Goal: Task Accomplishment & Management: Complete application form

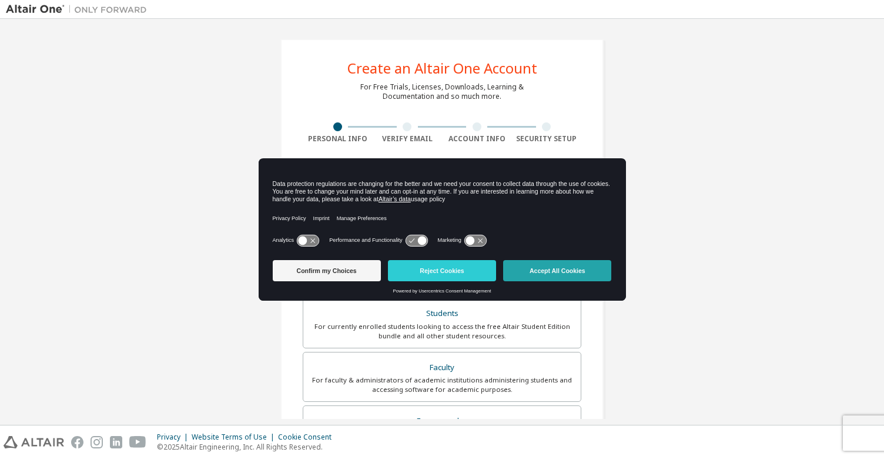
click at [528, 265] on button "Accept All Cookies" at bounding box center [557, 270] width 108 height 21
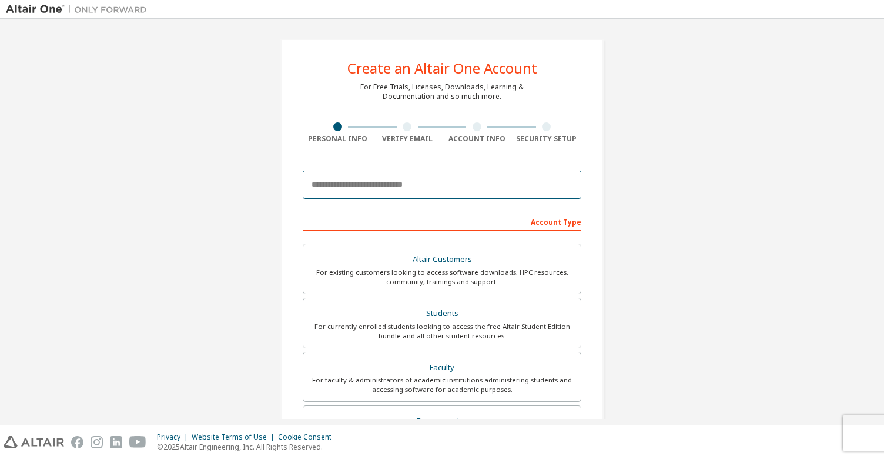
click at [334, 180] on input "email" at bounding box center [442, 185] width 279 height 28
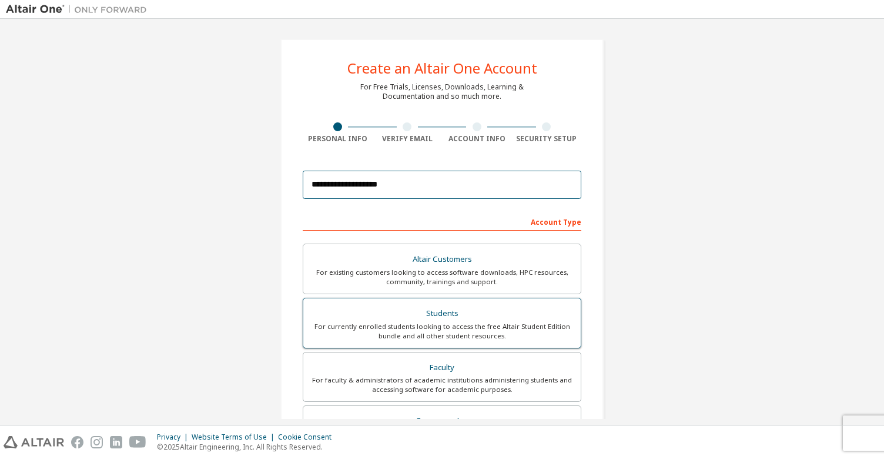
type input "**********"
click at [487, 313] on div "Students" at bounding box center [441, 313] width 263 height 16
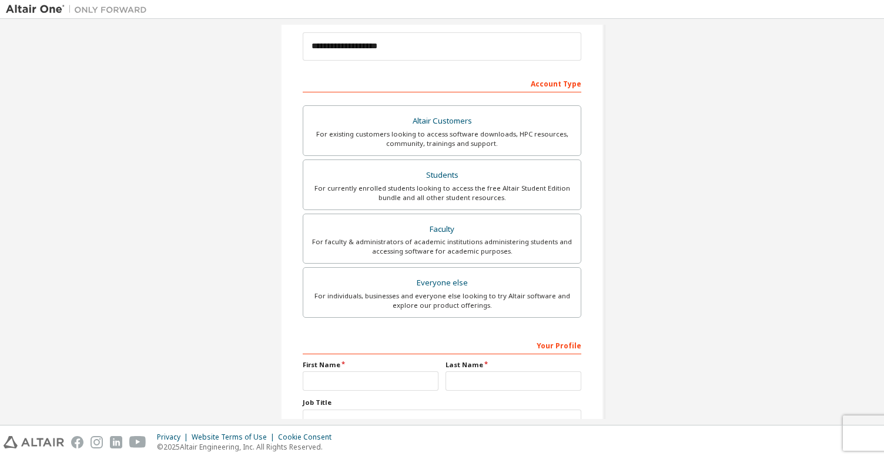
scroll to position [229, 0]
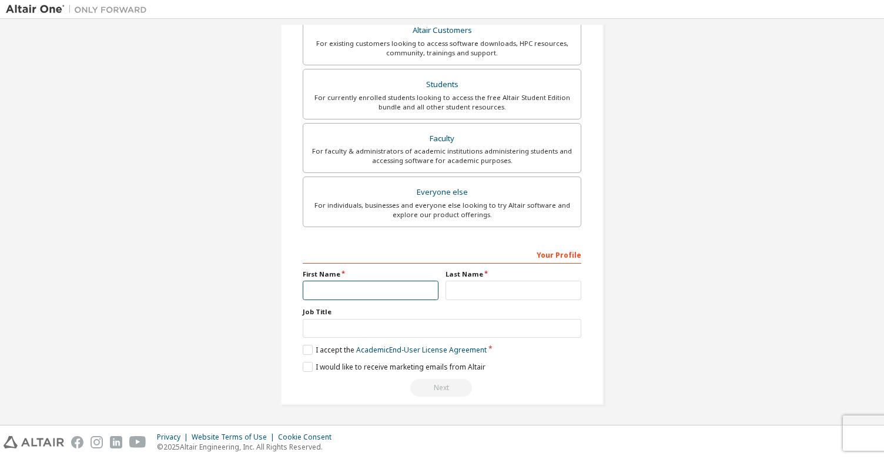
click at [385, 287] on input "text" at bounding box center [371, 289] width 136 height 19
type input "*****"
click at [455, 293] on input "text" at bounding box center [514, 289] width 136 height 19
type input "*"
type input "******"
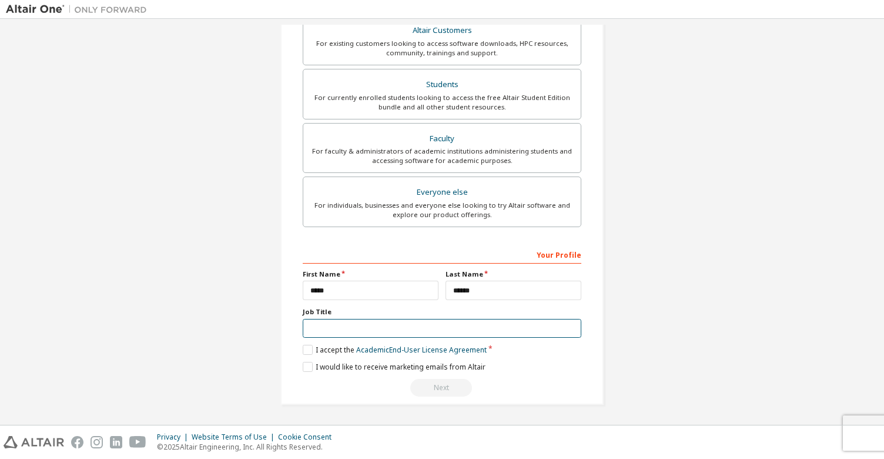
click at [382, 331] on input "text" at bounding box center [442, 328] width 279 height 19
click at [307, 350] on label "I accept the Academic End-User License Agreement" at bounding box center [395, 350] width 184 height 10
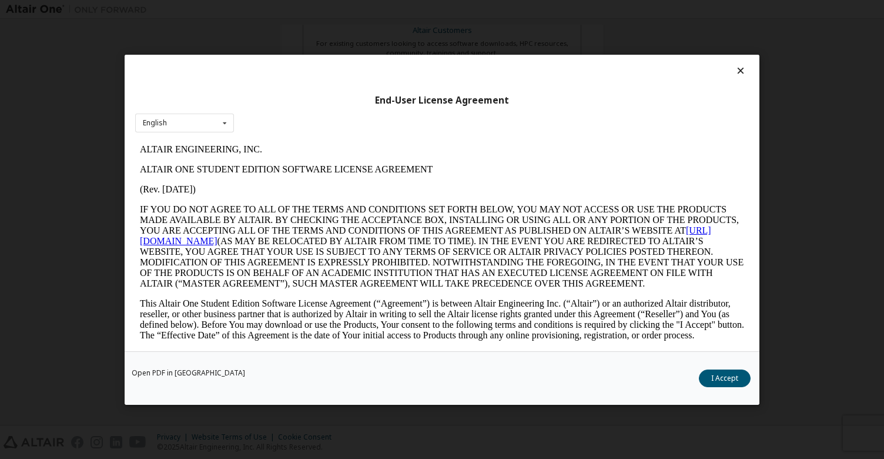
scroll to position [0, 0]
click at [719, 380] on button "I Accept" at bounding box center [725, 378] width 52 height 18
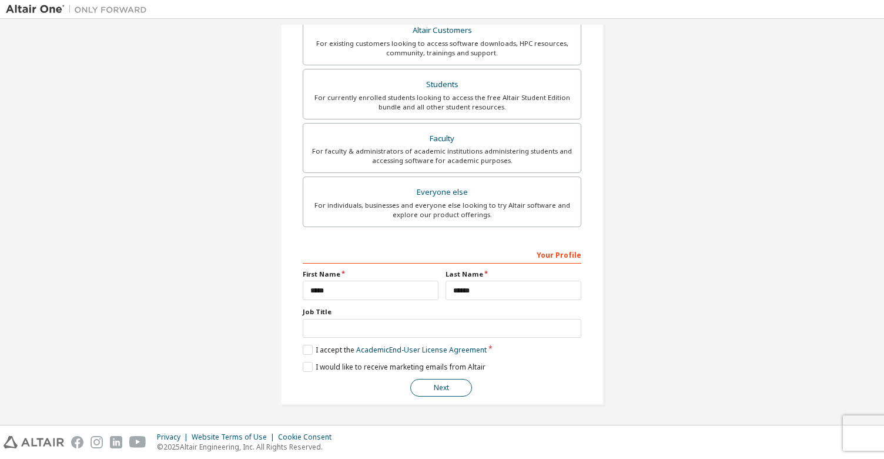
click at [442, 392] on button "Next" at bounding box center [441, 388] width 62 height 18
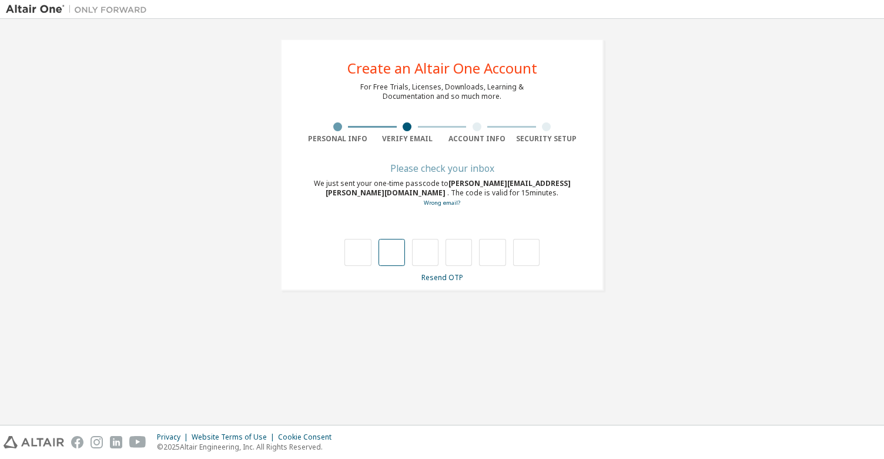
type input "*"
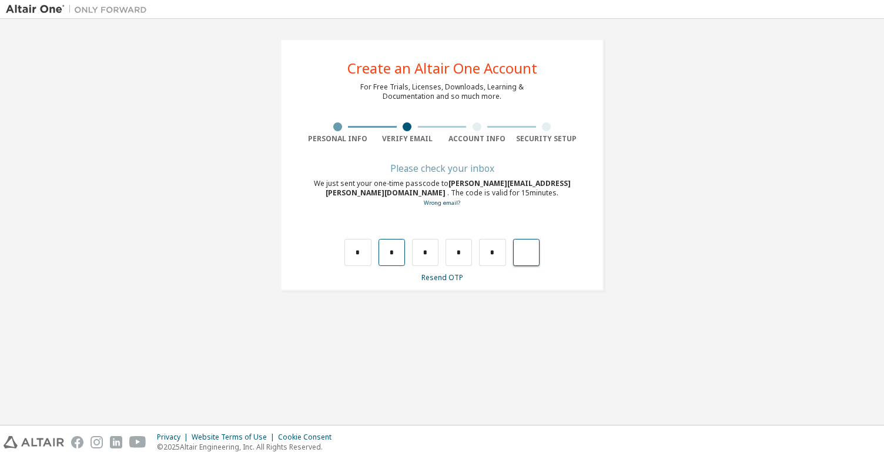
type input "*"
